Goal: Task Accomplishment & Management: Use online tool/utility

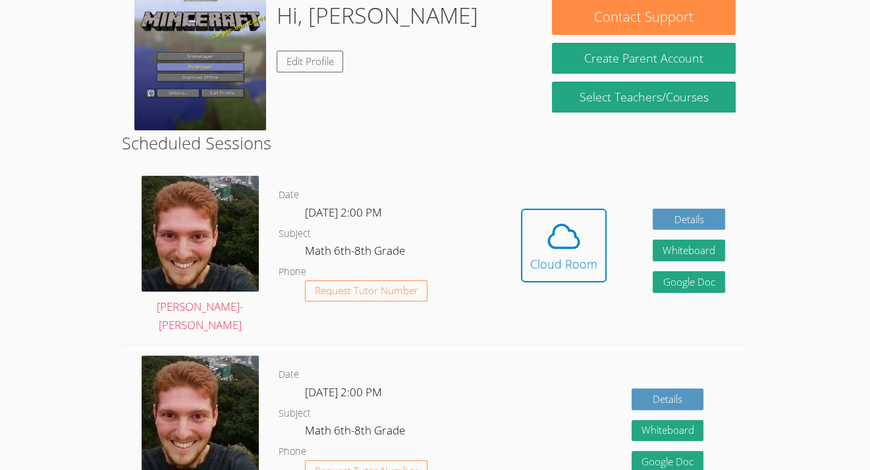
scroll to position [216, 0]
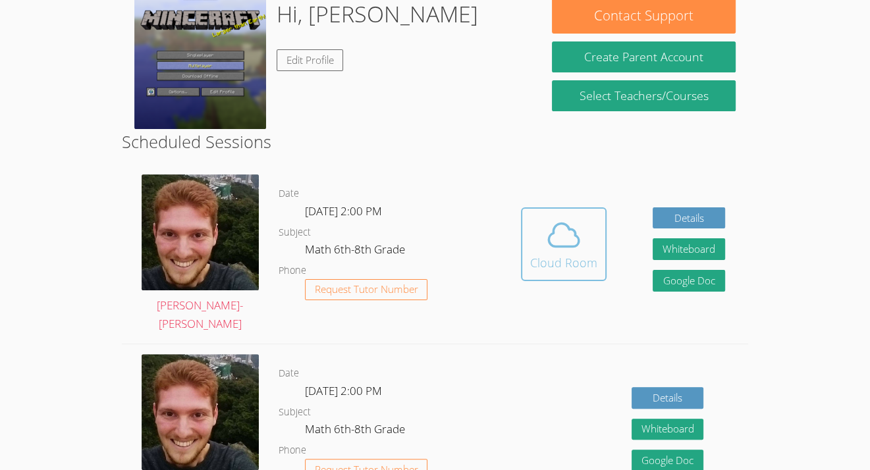
click at [582, 254] on div "Cloud Room" at bounding box center [563, 263] width 67 height 18
click at [564, 224] on icon at bounding box center [564, 235] width 30 height 23
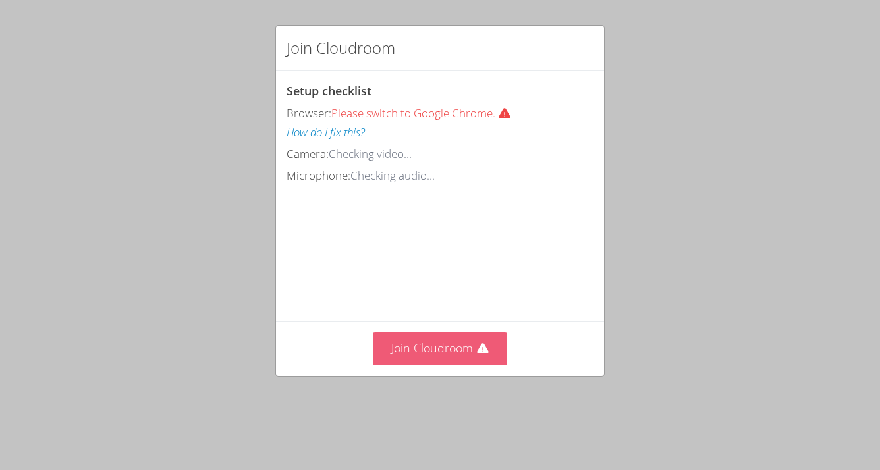
click at [446, 360] on button "Join Cloudroom" at bounding box center [440, 349] width 135 height 32
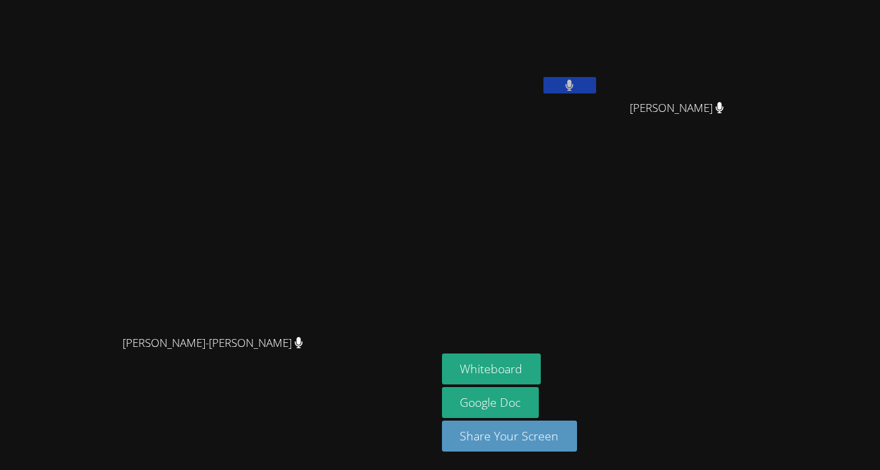
click at [599, 137] on div "Evenson Cival" at bounding box center [520, 75] width 157 height 141
click at [599, 171] on video at bounding box center [520, 195] width 157 height 88
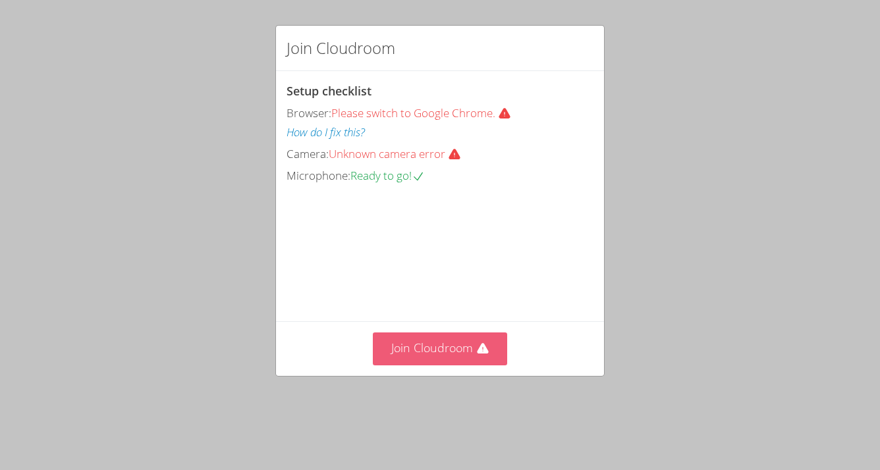
click at [421, 365] on button "Join Cloudroom" at bounding box center [440, 349] width 135 height 32
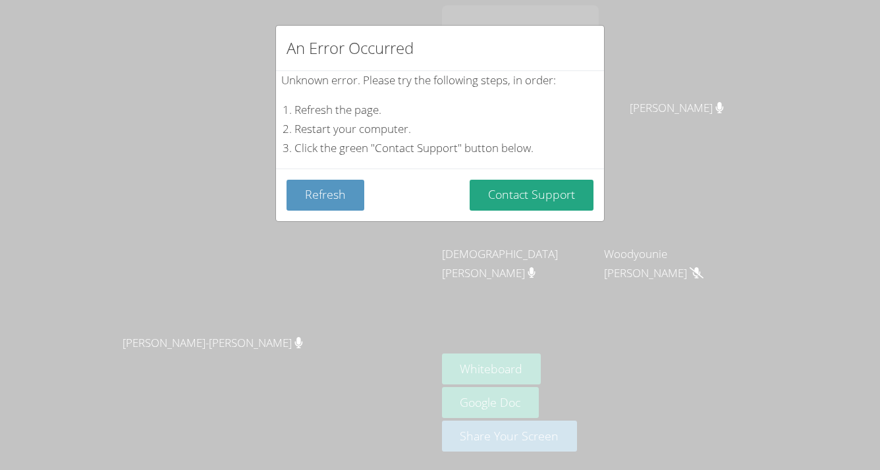
click at [468, 244] on div "An Error Occurred Unknown error. Please try the following steps, in order: Refr…" at bounding box center [440, 235] width 880 height 470
click at [527, 202] on button "Contact Support" at bounding box center [532, 195] width 124 height 31
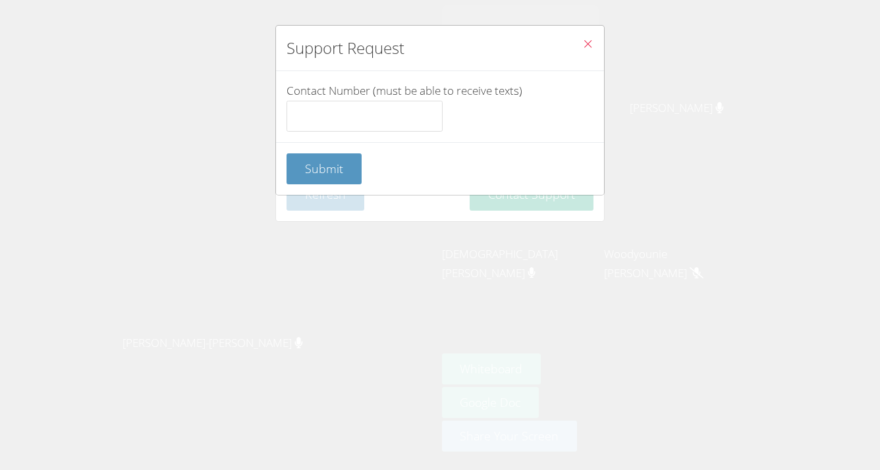
click at [582, 46] on icon "Close" at bounding box center [587, 43] width 11 height 11
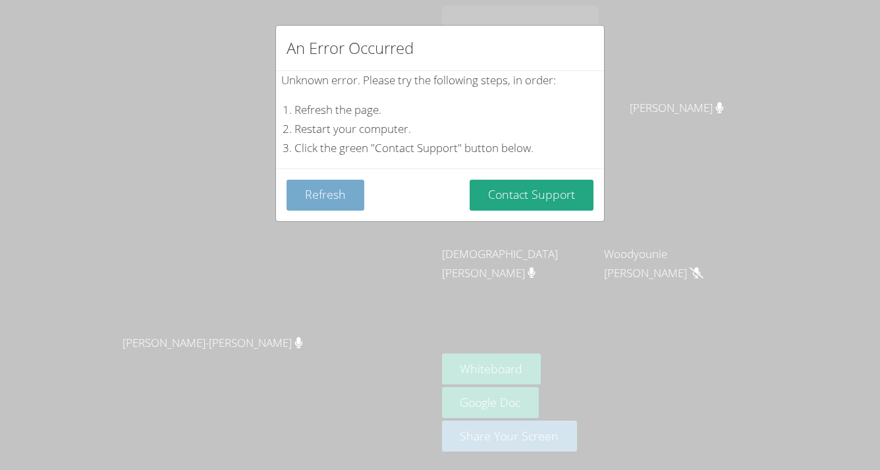
click at [342, 200] on button "Refresh" at bounding box center [325, 195] width 78 height 31
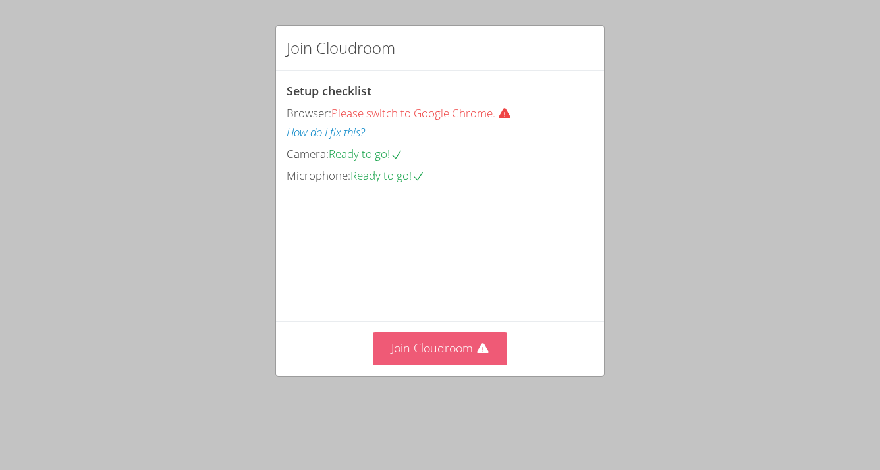
click at [426, 365] on button "Join Cloudroom" at bounding box center [440, 349] width 135 height 32
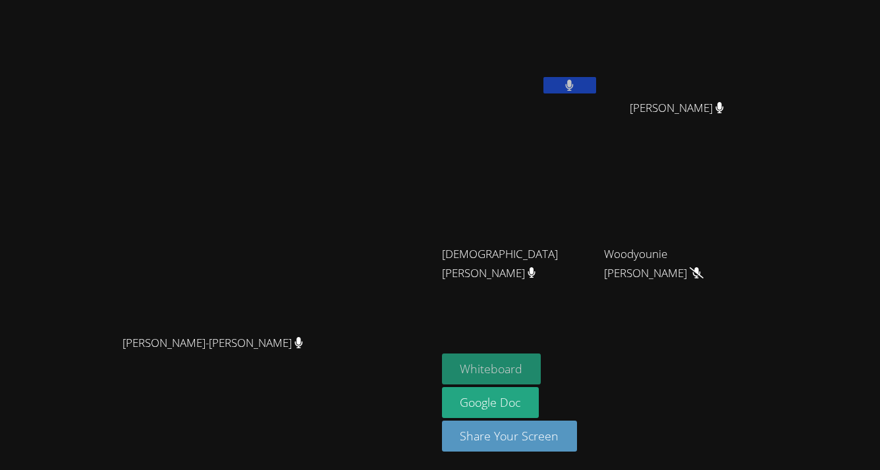
click at [541, 363] on button "Whiteboard" at bounding box center [491, 369] width 99 height 31
click at [574, 82] on icon at bounding box center [569, 85] width 9 height 11
